Goal: Transaction & Acquisition: Purchase product/service

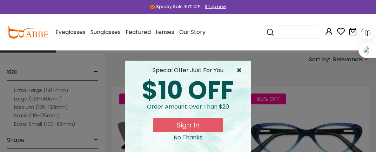
click at [239, 72] on span "×" at bounding box center [240, 70] width 9 height 8
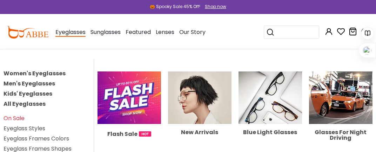
scroll to position [842, 0]
click at [44, 83] on link "Men's Eyeglasses" at bounding box center [30, 84] width 52 height 8
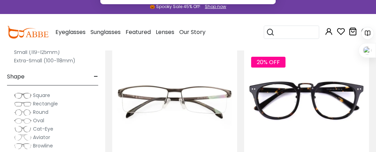
scroll to position [1889, 0]
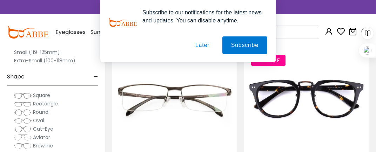
click at [204, 42] on button "Later" at bounding box center [203, 45] width 32 height 18
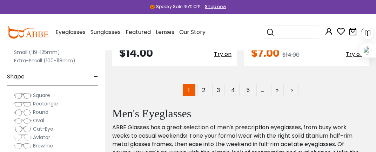
scroll to position [5502, 0]
click at [203, 87] on link "2" at bounding box center [203, 90] width 13 height 13
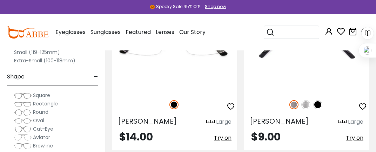
scroll to position [1955, 0]
